Goal: Browse casually: Explore the website without a specific task or goal

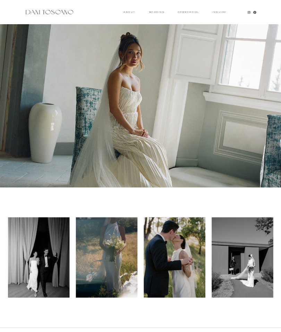
click at [164, 13] on h3 "wedding" at bounding box center [156, 12] width 15 height 2
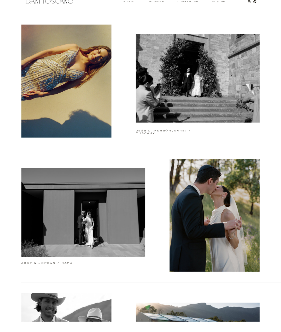
scroll to position [10, 0]
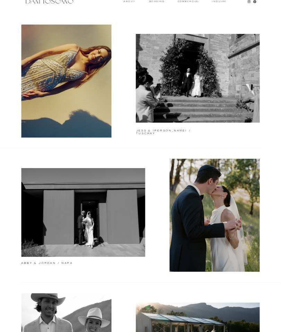
click at [116, 238] on div at bounding box center [83, 212] width 124 height 89
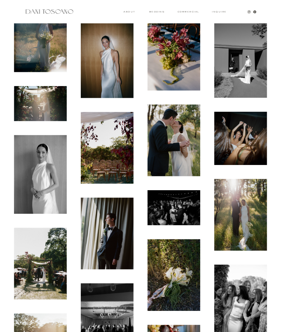
scroll to position [148, 0]
click at [251, 81] on img at bounding box center [240, 58] width 53 height 79
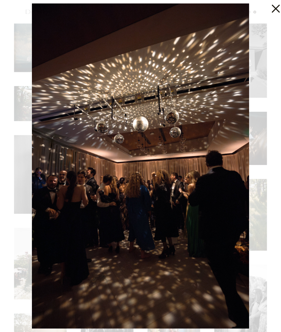
click at [231, 211] on img at bounding box center [140, 166] width 217 height 326
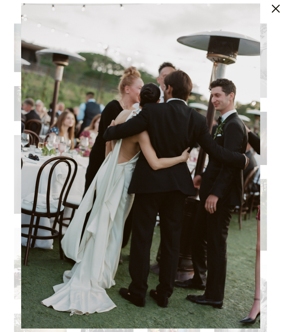
click at [244, 166] on img at bounding box center [140, 166] width 238 height 326
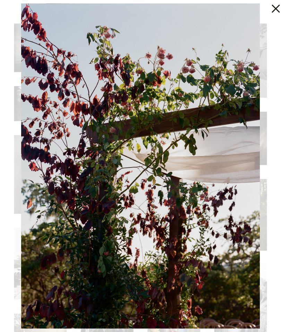
click at [274, 14] on div at bounding box center [274, 7] width 14 height 14
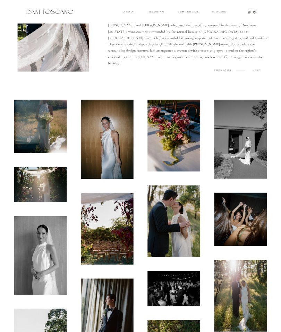
scroll to position [66, 0]
